Goal: Task Accomplishment & Management: Manage account settings

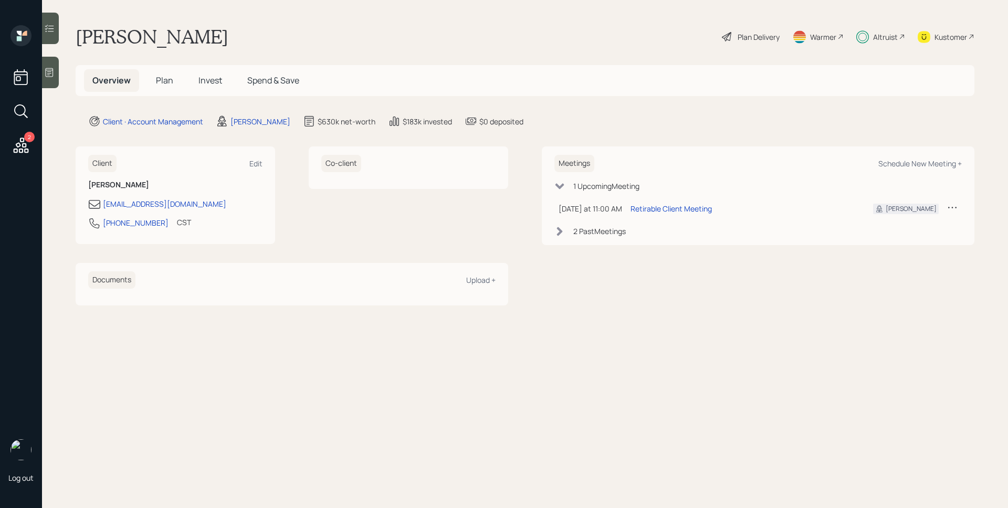
click at [879, 40] on div "Altruist" at bounding box center [885, 36] width 25 height 11
click at [17, 145] on icon at bounding box center [21, 145] width 15 height 15
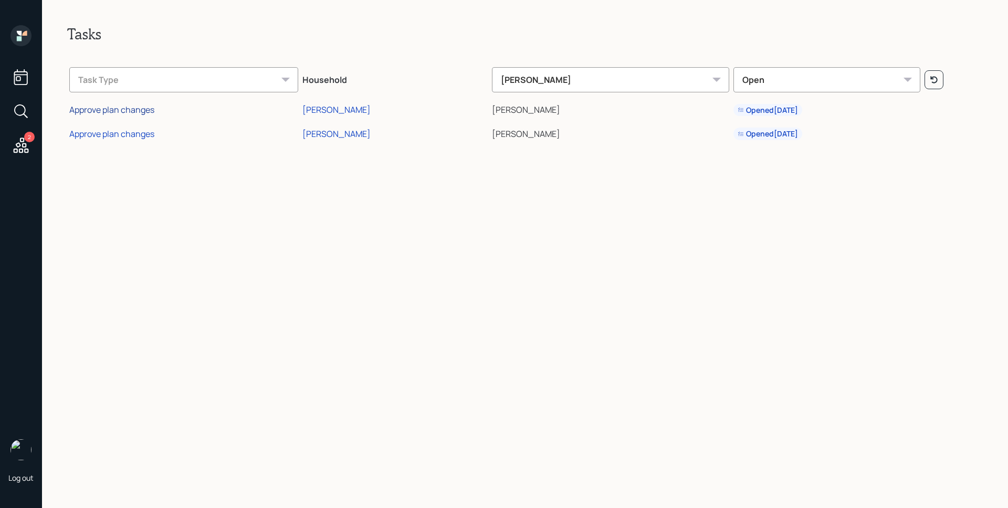
click at [144, 111] on div "Approve plan changes" at bounding box center [111, 110] width 85 height 12
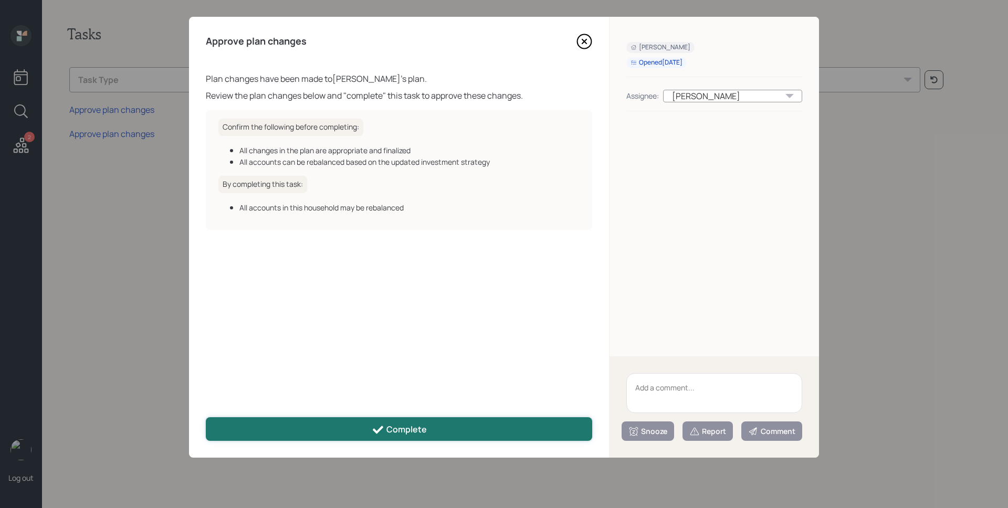
click at [400, 434] on div "Complete" at bounding box center [399, 430] width 55 height 13
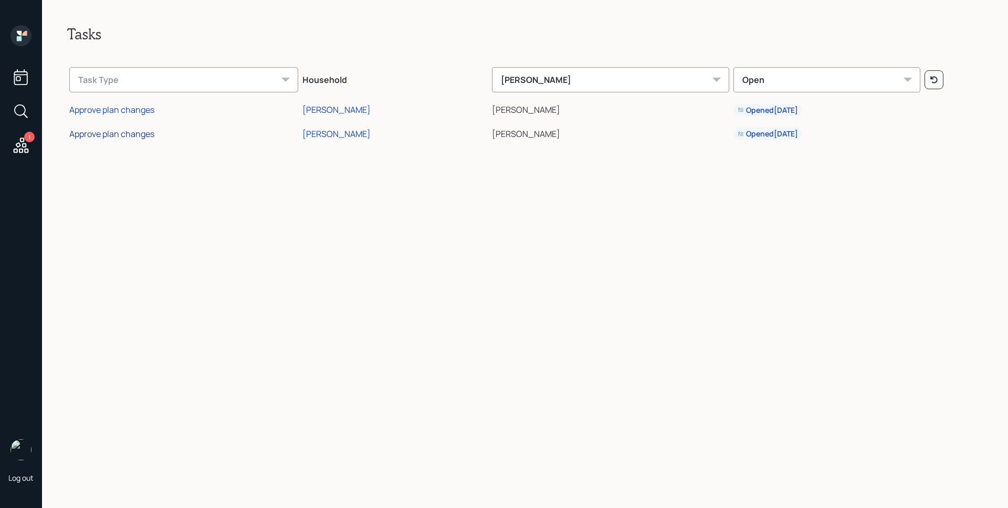
click at [143, 132] on div "Approve plan changes" at bounding box center [111, 134] width 85 height 12
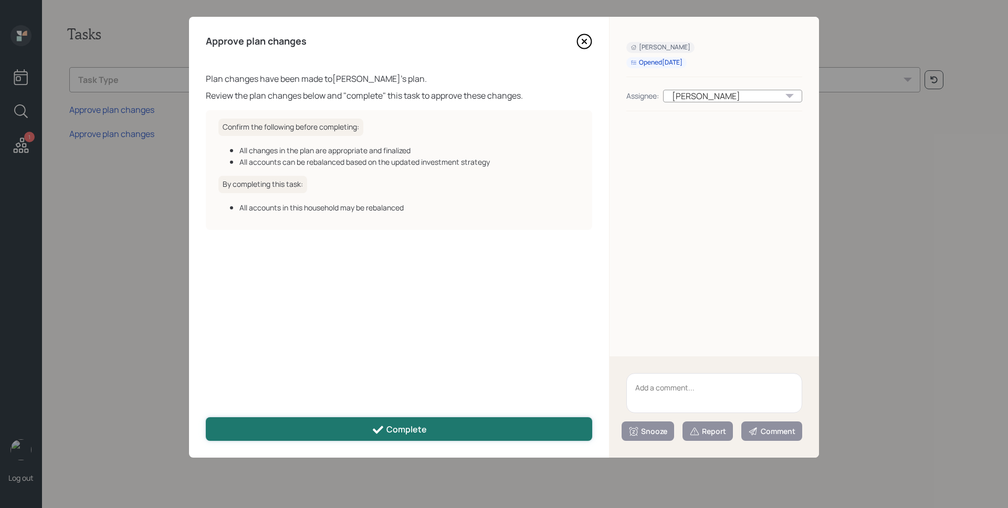
click at [378, 426] on icon at bounding box center [378, 430] width 13 height 13
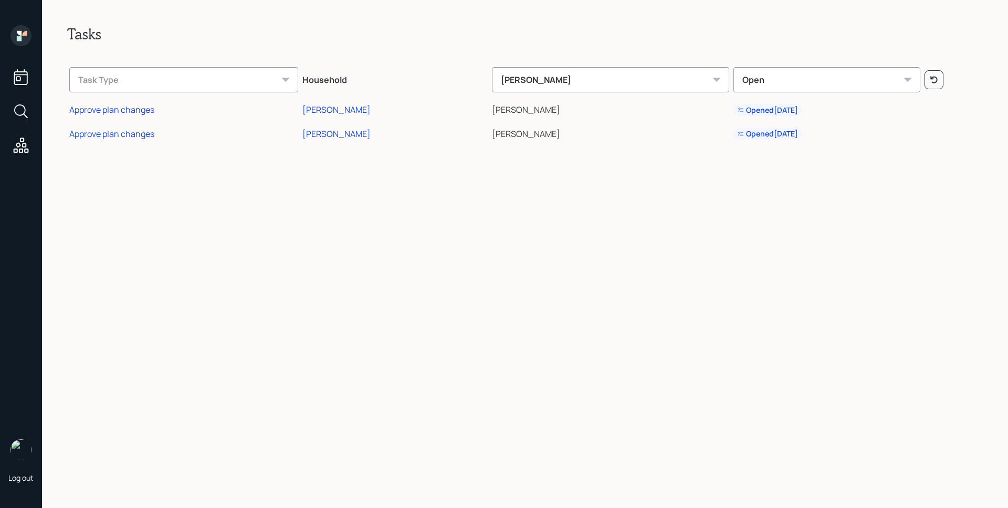
click at [15, 38] on icon at bounding box center [20, 35] width 21 height 21
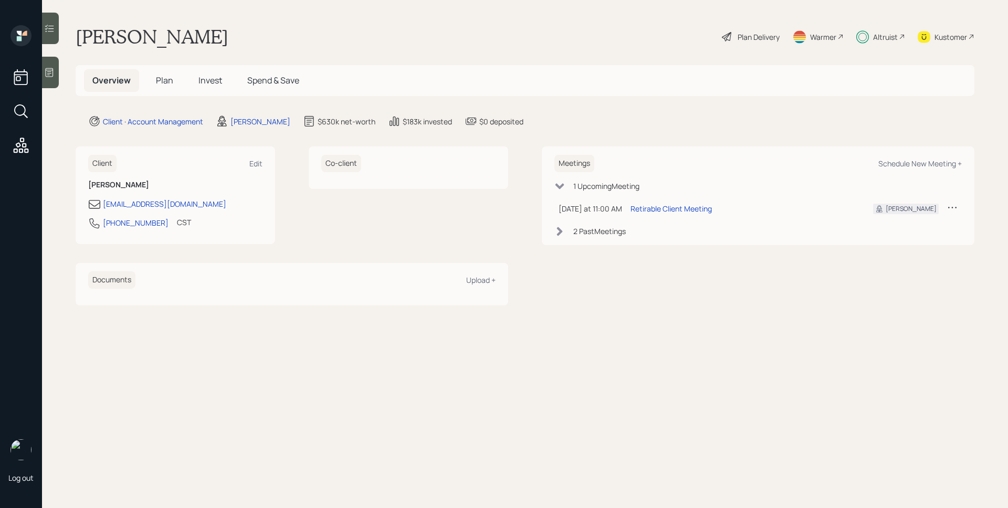
click at [170, 84] on span "Plan" at bounding box center [164, 81] width 17 height 12
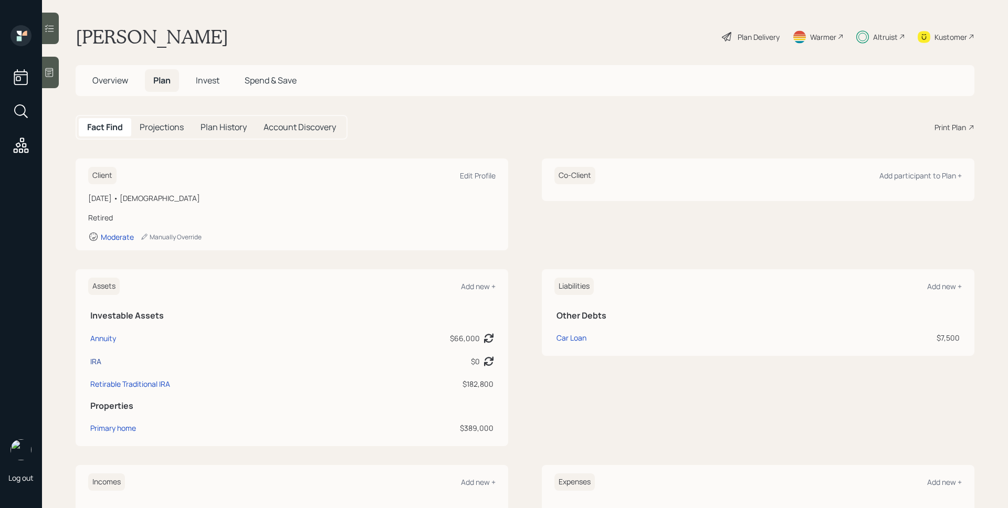
click at [101, 361] on div "IRA" at bounding box center [95, 361] width 11 height 11
select select "ira"
select select "balanced"
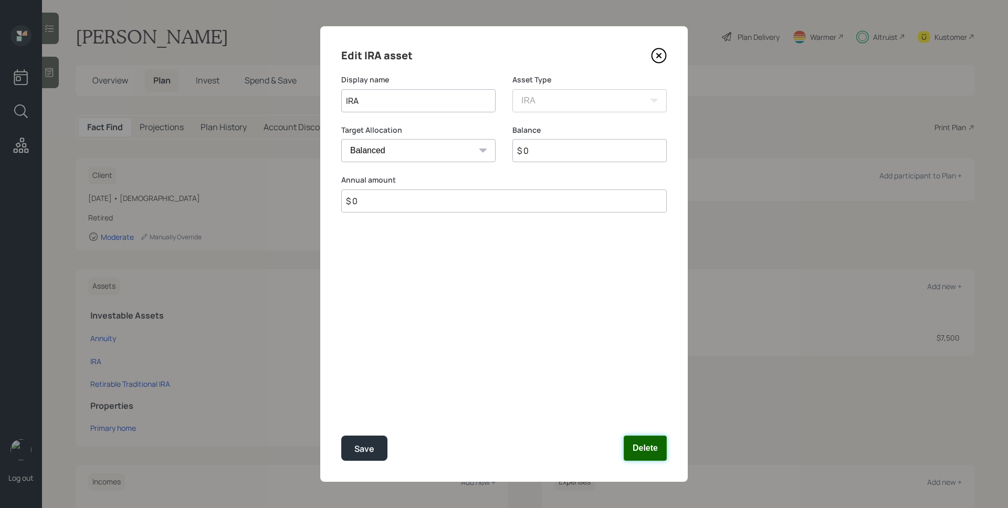
click at [629, 448] on button "Delete" at bounding box center [645, 448] width 43 height 25
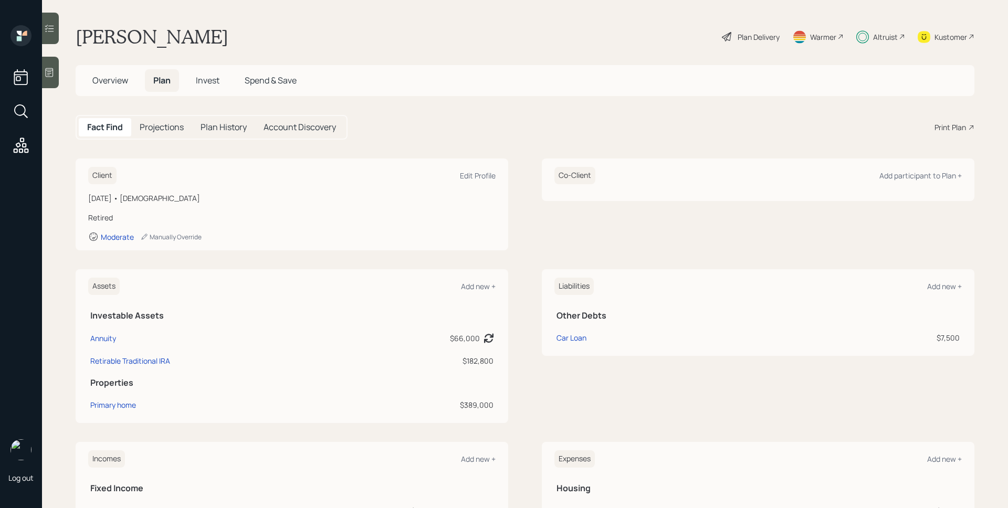
click at [751, 36] on div "Plan Delivery" at bounding box center [758, 36] width 42 height 11
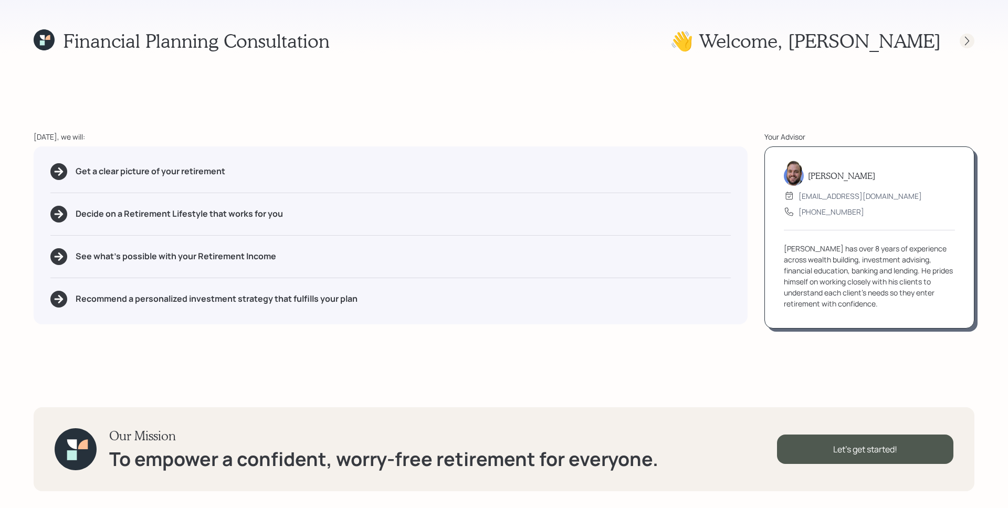
click at [966, 39] on icon at bounding box center [967, 41] width 10 height 10
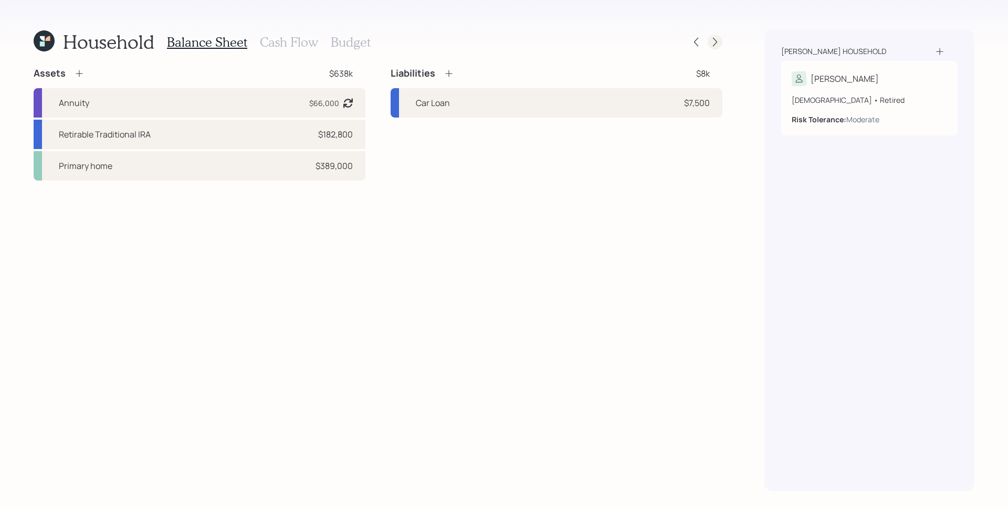
click at [713, 43] on icon at bounding box center [715, 42] width 10 height 10
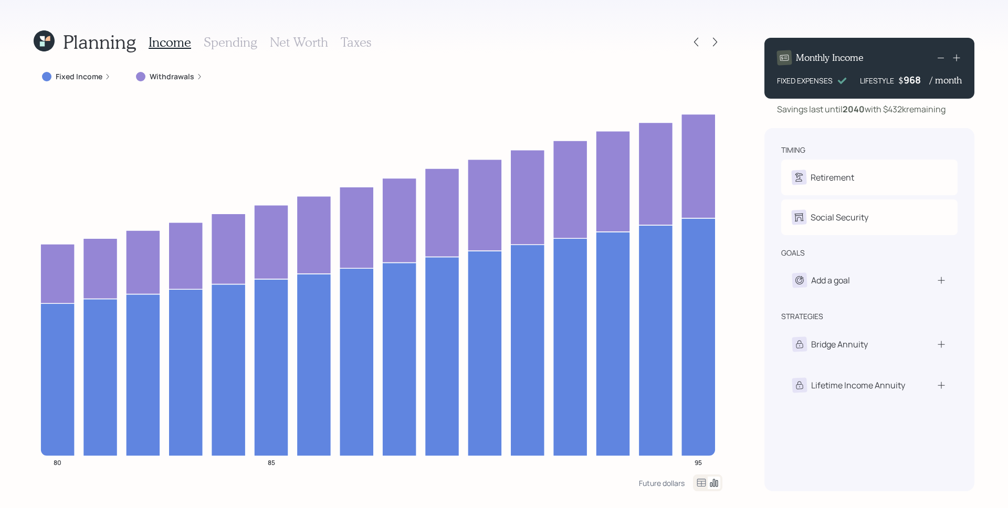
click at [45, 41] on icon at bounding box center [44, 40] width 21 height 21
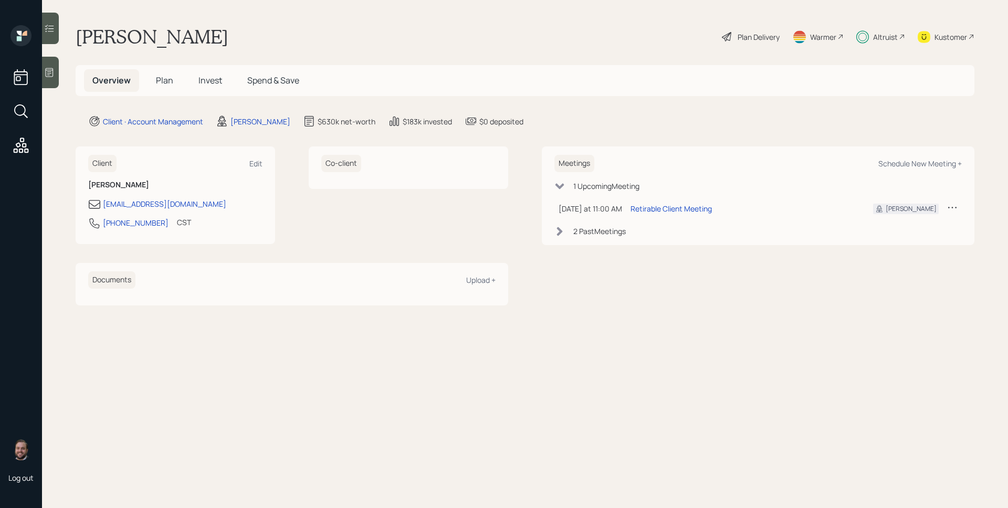
click at [164, 77] on span "Plan" at bounding box center [164, 81] width 17 height 12
